Goal: Complete application form

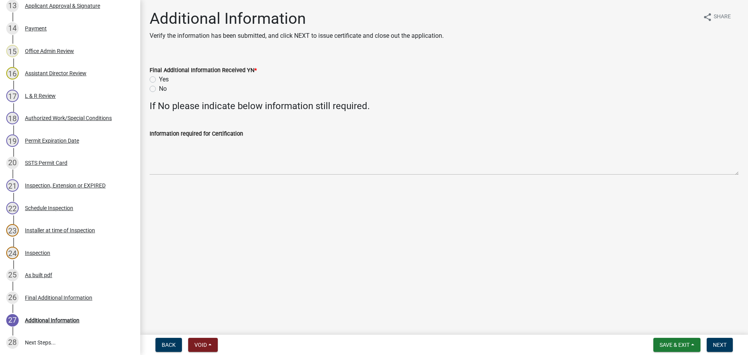
scroll to position [508, 0]
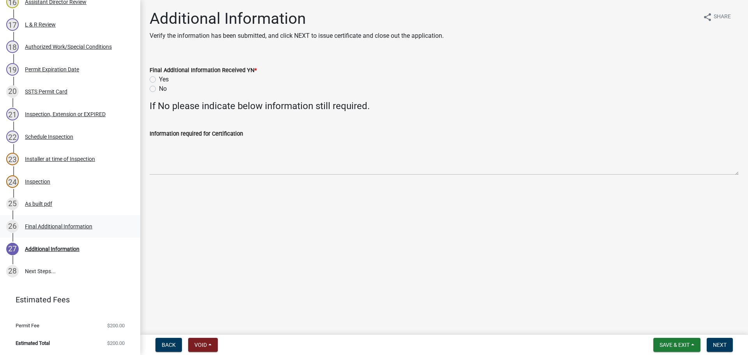
click at [90, 224] on div "Final Additional Information" at bounding box center [58, 226] width 67 height 5
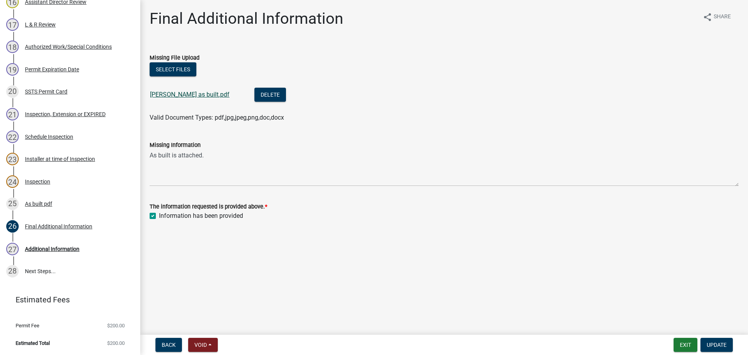
click at [190, 95] on link "[PERSON_NAME] as built.pdf" at bounding box center [189, 94] width 79 height 7
click at [44, 250] on div "Additional Information" at bounding box center [52, 248] width 55 height 5
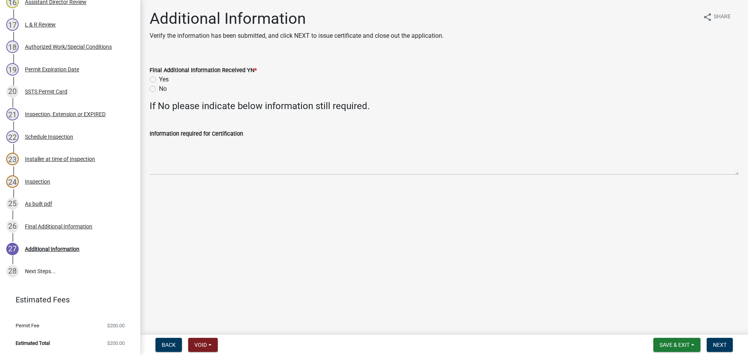
click at [159, 78] on label "Yes" at bounding box center [164, 79] width 10 height 9
click at [159, 78] on input "Yes" at bounding box center [161, 77] width 5 height 5
radio input "true"
click at [159, 80] on label "Yes" at bounding box center [164, 79] width 10 height 9
click at [159, 80] on input "Yes" at bounding box center [161, 77] width 5 height 5
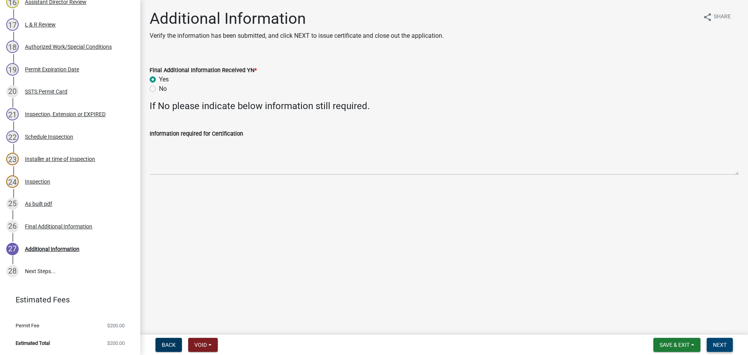
click at [727, 347] on button "Next" at bounding box center [720, 345] width 26 height 14
